Goal: Information Seeking & Learning: Check status

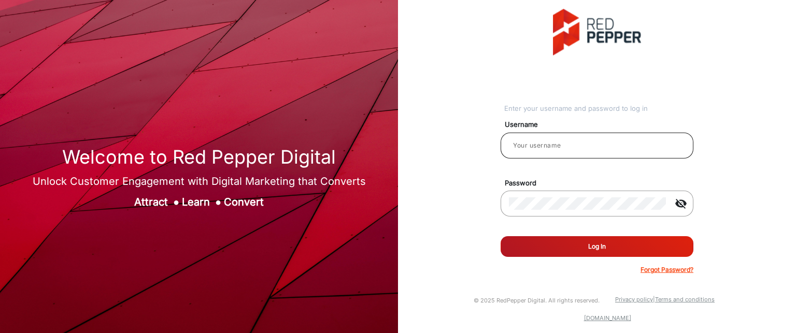
click at [585, 140] on input "email" at bounding box center [597, 145] width 176 height 12
type input "Rachael"
click at [593, 247] on button "Log In" at bounding box center [596, 246] width 193 height 21
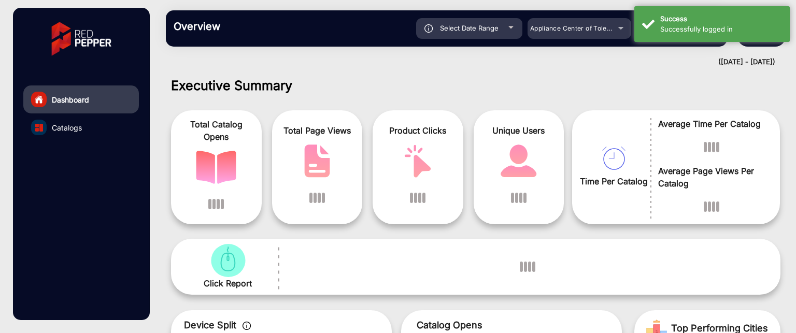
scroll to position [8, 0]
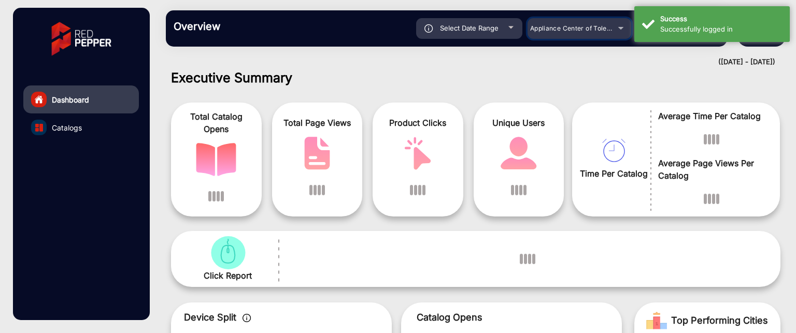
click at [586, 31] on span "Appliance Center of Toledo, Inc." at bounding box center [579, 28] width 99 height 8
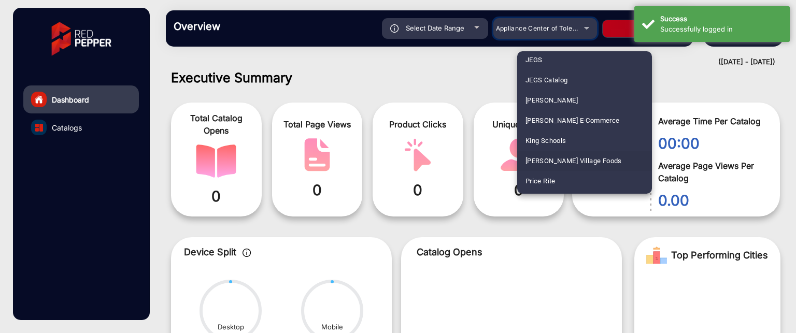
scroll to position [414, 0]
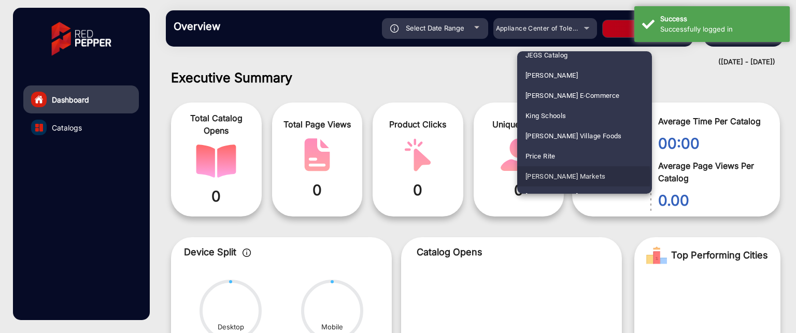
click at [573, 177] on span "[PERSON_NAME] Markets" at bounding box center [565, 176] width 80 height 20
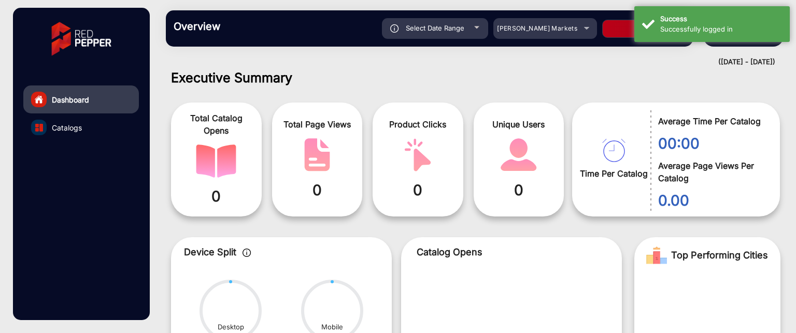
click at [612, 31] on button "Apply" at bounding box center [643, 29] width 83 height 18
type input "[DATE]"
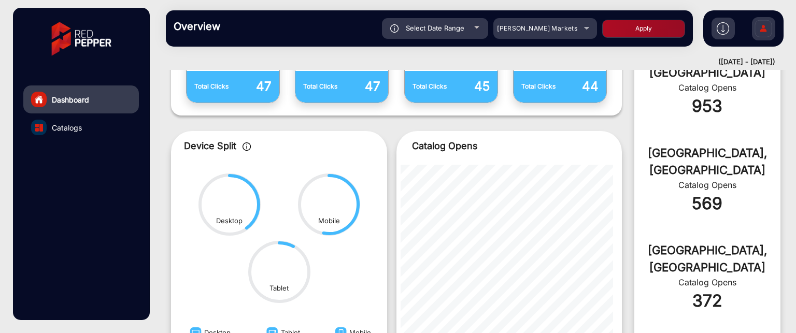
scroll to position [416, 0]
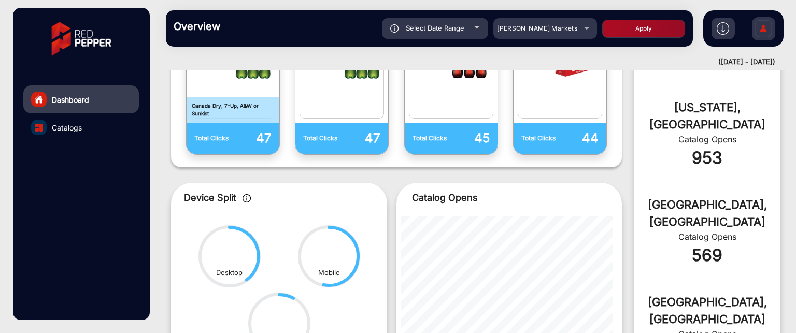
click at [81, 127] on span "Catalogs" at bounding box center [67, 127] width 30 height 11
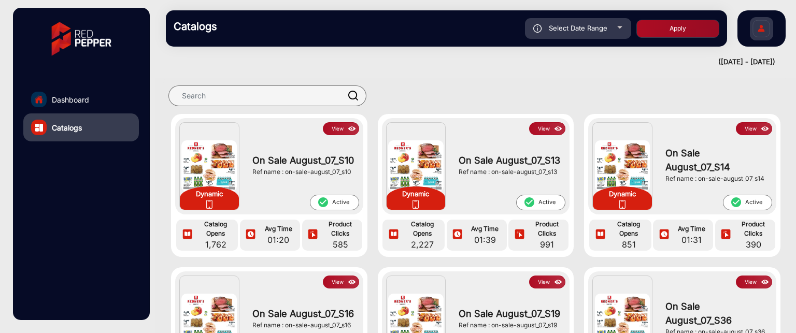
click at [552, 128] on img at bounding box center [558, 128] width 12 height 11
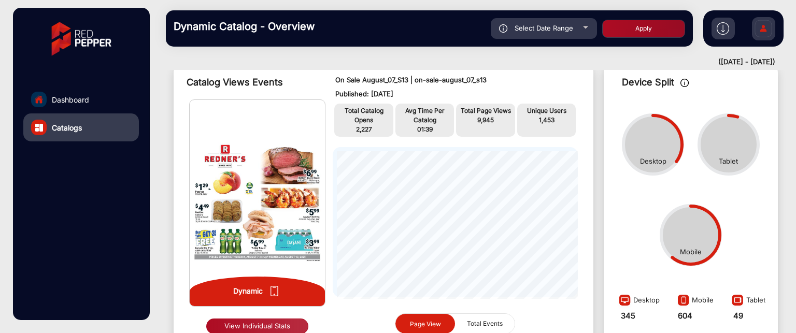
scroll to position [60, 0]
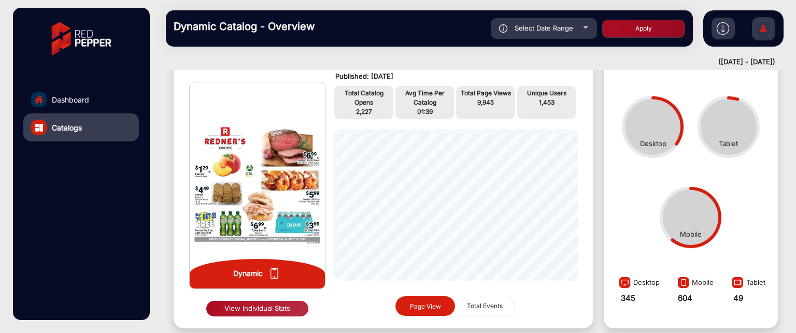
click at [269, 309] on button "View Individual Stats" at bounding box center [257, 309] width 102 height 16
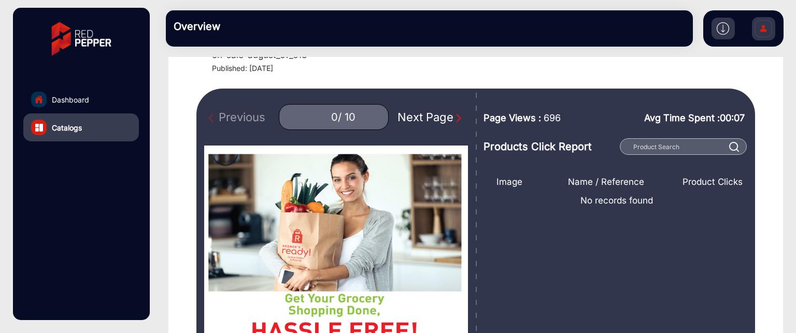
click at [453, 118] on img "Next Page" at bounding box center [458, 118] width 10 height 10
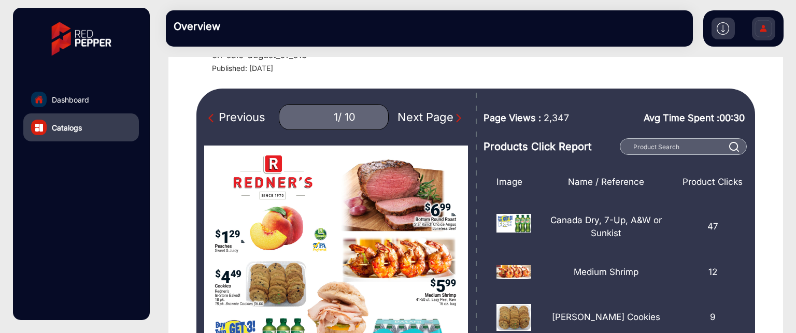
scroll to position [111, 0]
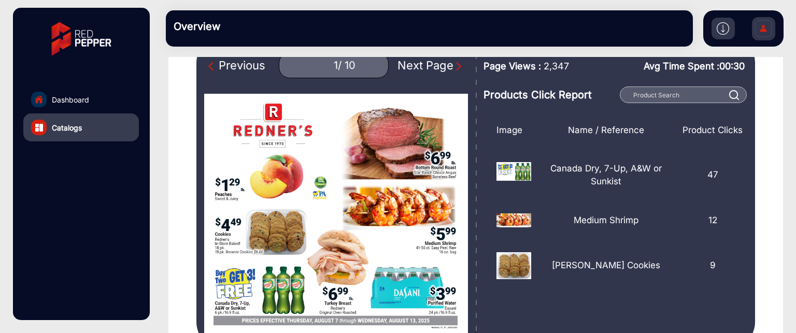
click at [454, 68] on img "Next Page" at bounding box center [458, 66] width 10 height 10
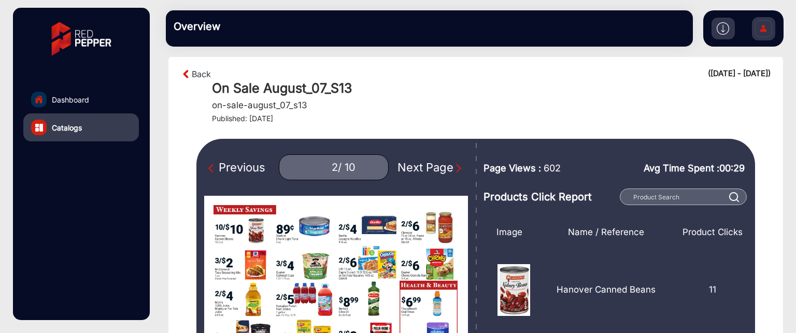
scroll to position [8, 0]
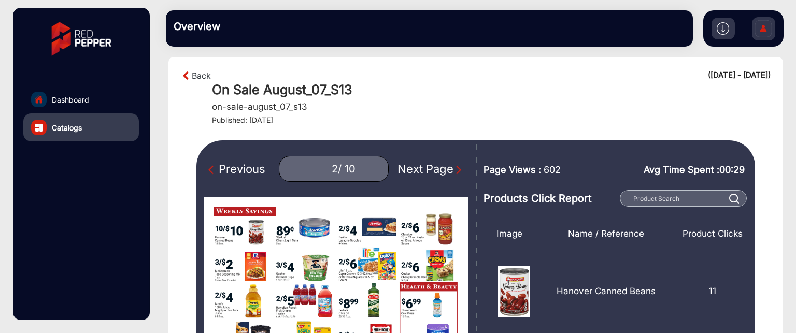
click at [453, 167] on img "Next Page" at bounding box center [458, 170] width 10 height 10
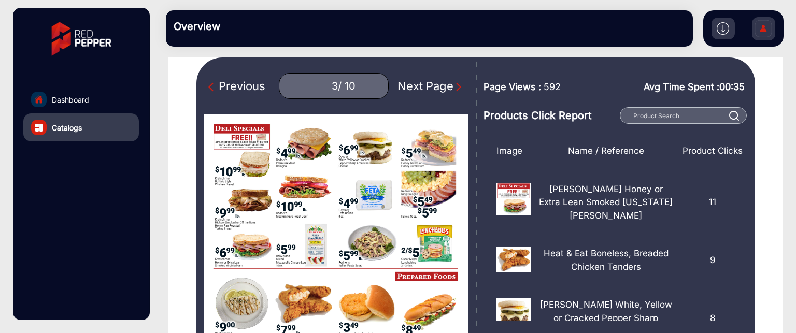
scroll to position [111, 0]
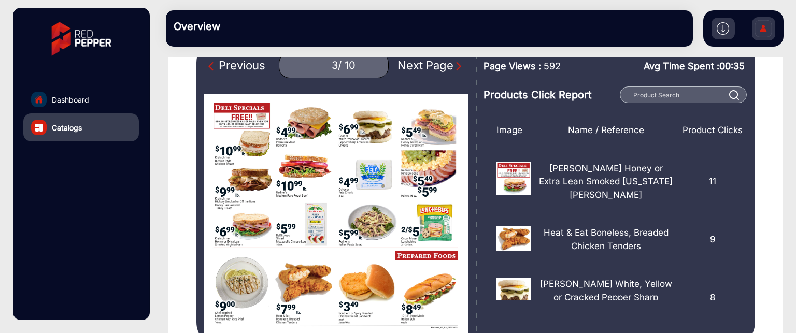
click at [453, 70] on img "Next Page" at bounding box center [458, 66] width 10 height 10
type input "4"
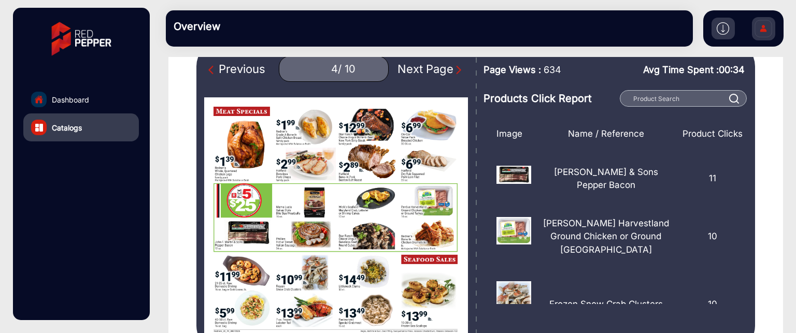
scroll to position [6, 0]
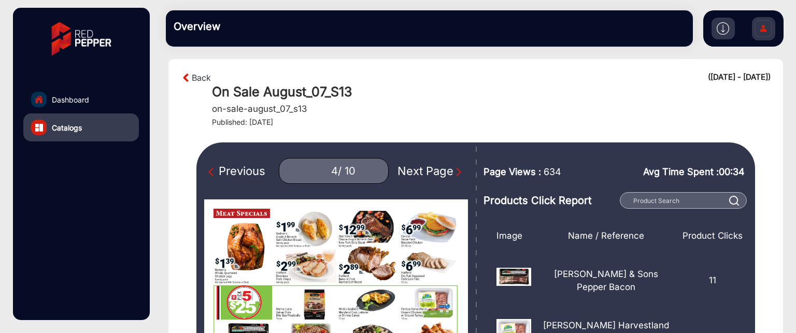
click at [722, 31] on img at bounding box center [723, 28] width 12 height 12
